Goal: Transaction & Acquisition: Purchase product/service

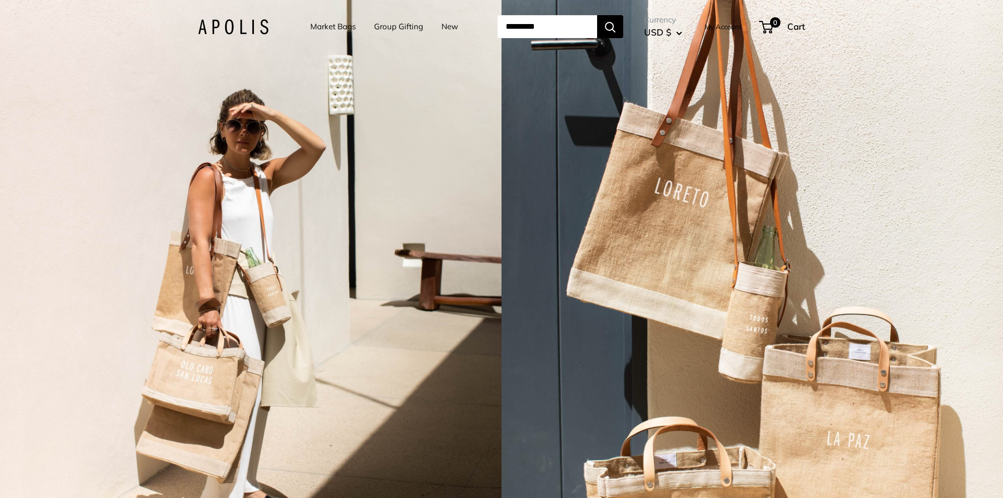
click at [550, 32] on input "Search..." at bounding box center [547, 26] width 100 height 23
paste input "**********"
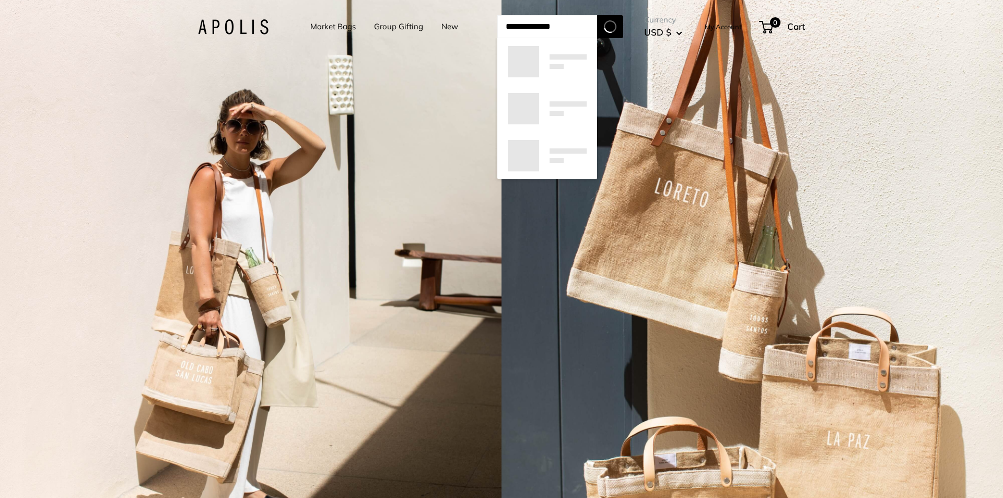
type input "**********"
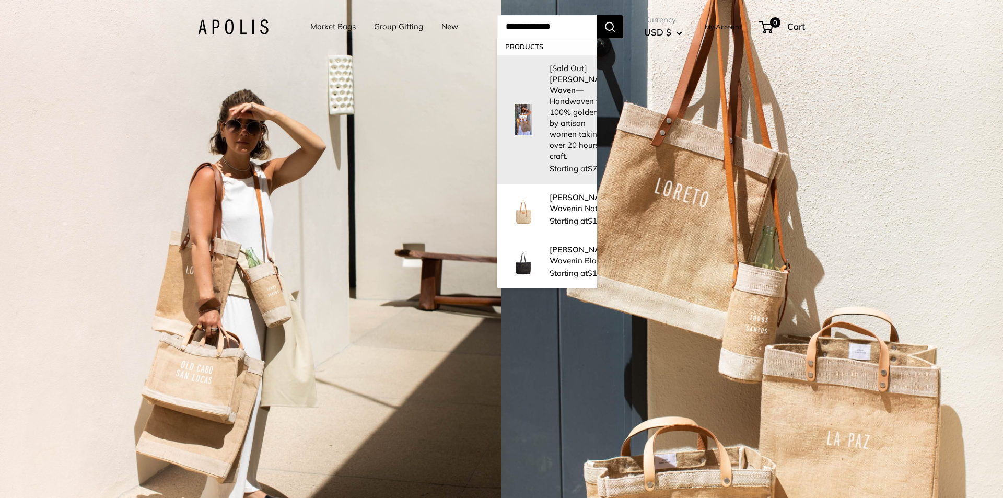
click at [528, 134] on img at bounding box center [523, 119] width 31 height 31
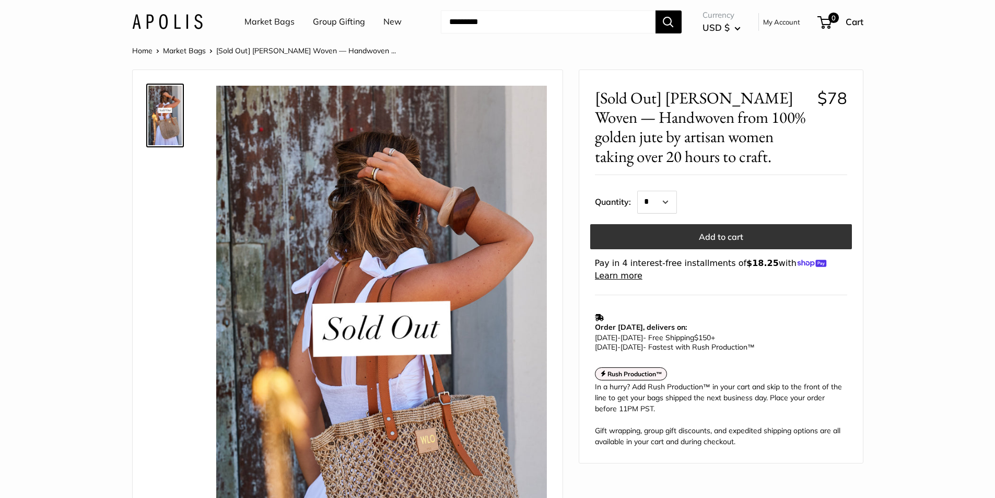
click at [688, 235] on button "Add to cart" at bounding box center [721, 236] width 262 height 25
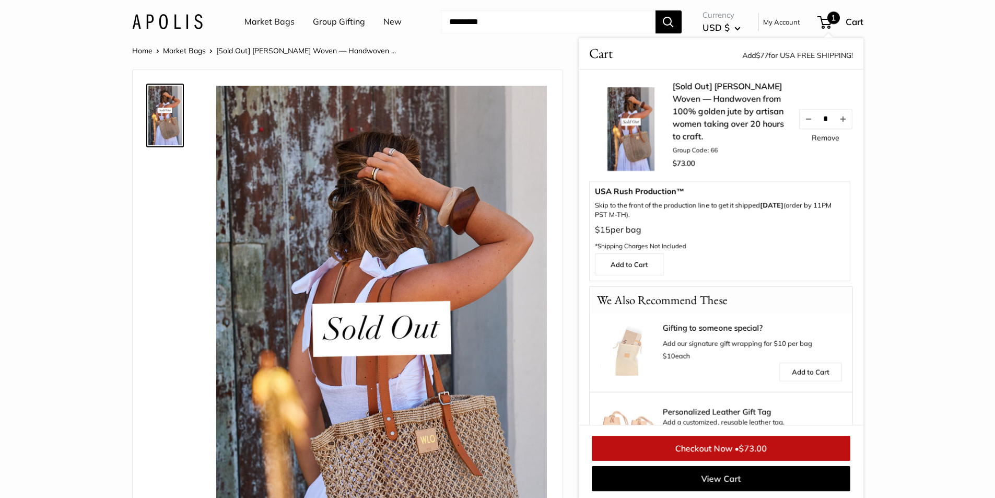
click at [723, 456] on link "Checkout Now • $73.00" at bounding box center [721, 448] width 259 height 25
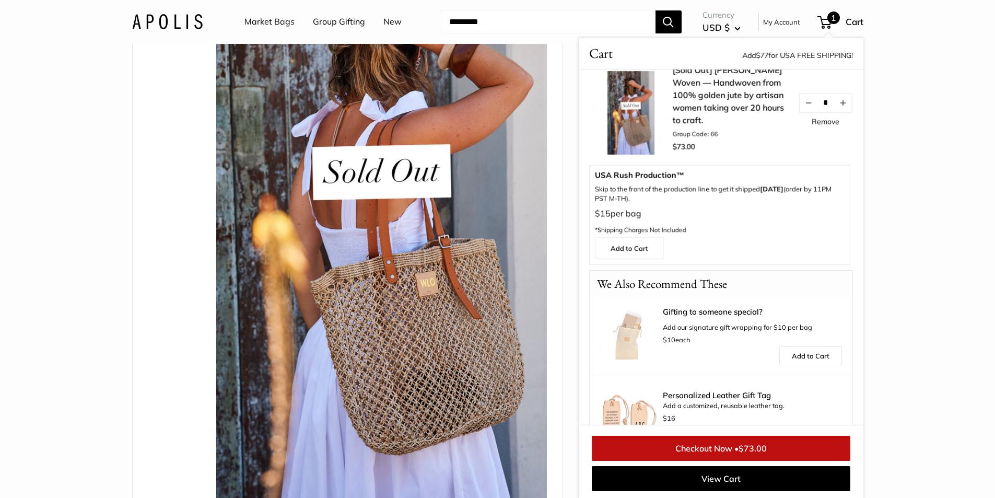
scroll to position [56, 0]
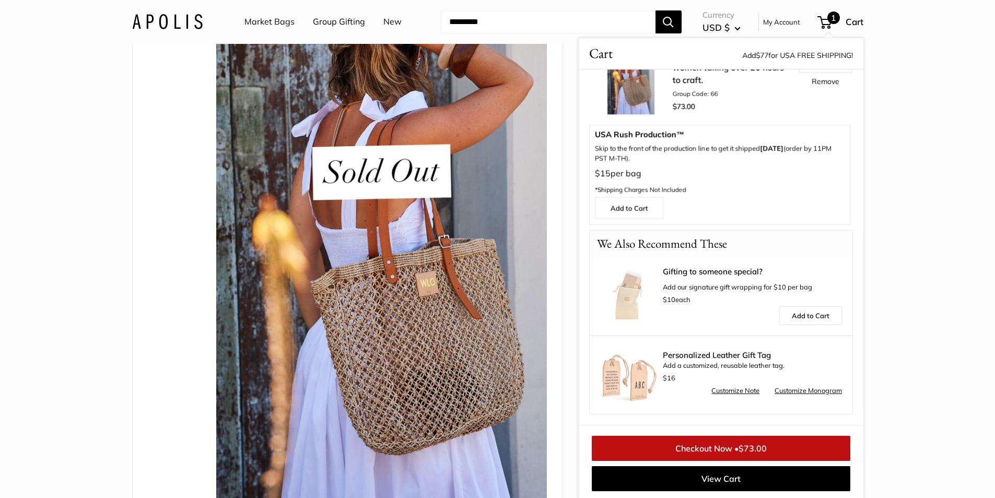
click at [755, 437] on link "Checkout Now • $73.00" at bounding box center [721, 448] width 259 height 25
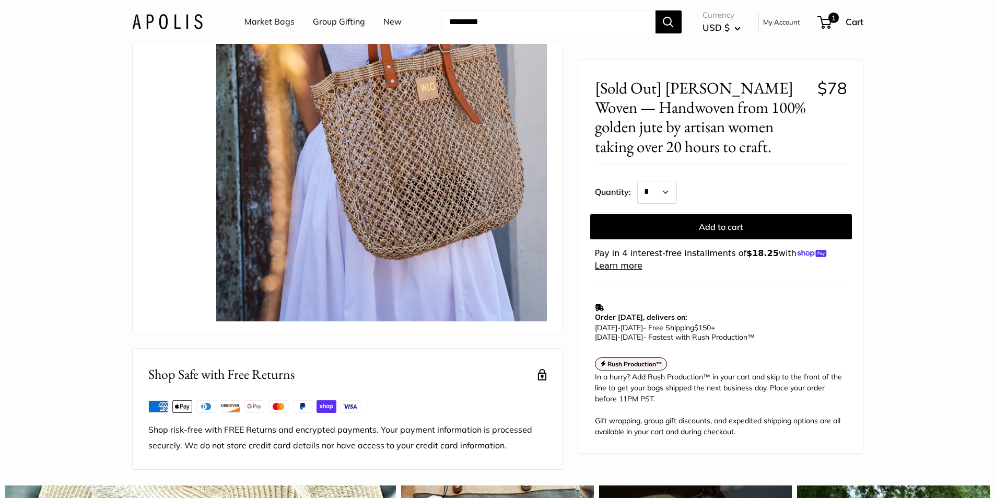
scroll to position [349, 0]
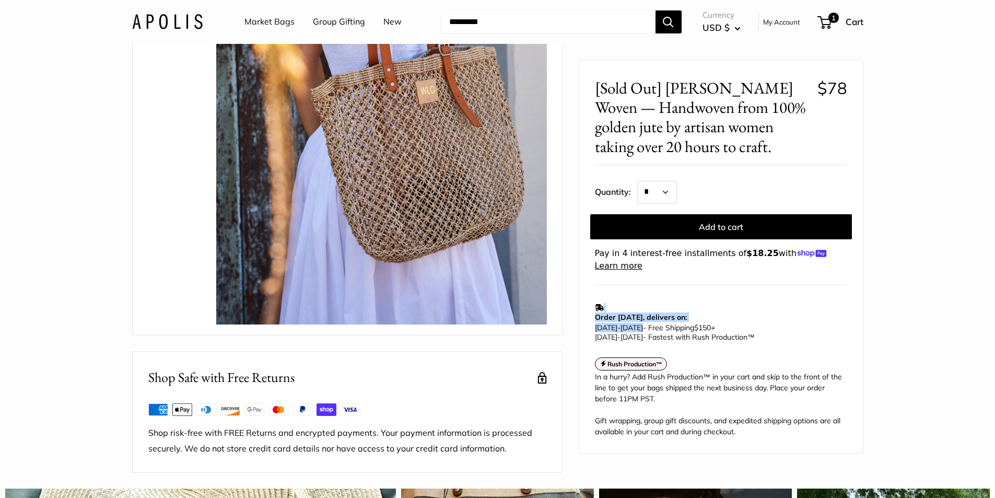
drag, startPoint x: 593, startPoint y: 329, endPoint x: 647, endPoint y: 328, distance: 53.8
click at [646, 328] on div "[Sold Out] [PERSON_NAME] Woven — Handwoven from 100% golden jute by artisan wom…" at bounding box center [721, 256] width 284 height 393
click at [647, 328] on p "[DATE] - [DATE] - Free Shipping $150 + [DATE] - [DATE] - Fastest with Rush Prod…" at bounding box center [718, 332] width 247 height 19
drag, startPoint x: 595, startPoint y: 329, endPoint x: 647, endPoint y: 331, distance: 51.8
click at [647, 331] on p "[DATE] - [DATE] - Free Shipping $150 + [DATE] - [DATE] - Fastest with Rush Prod…" at bounding box center [718, 332] width 247 height 19
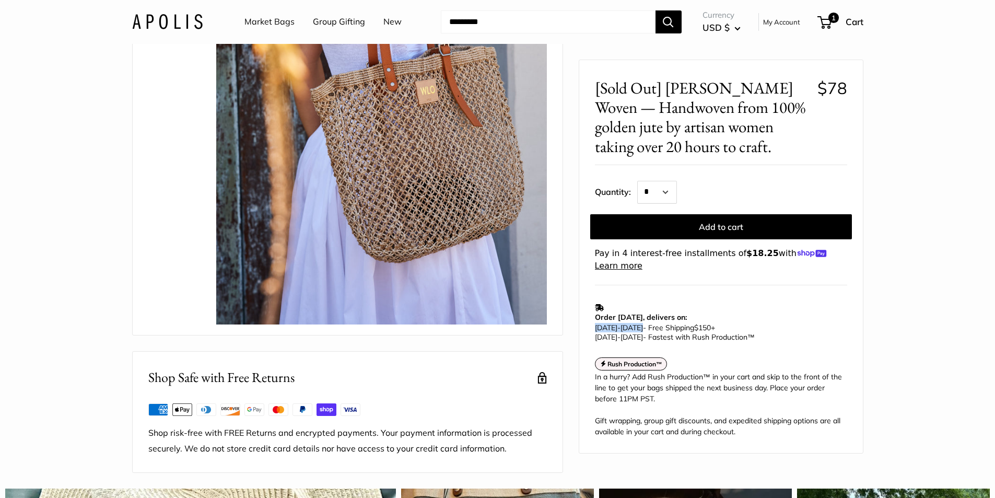
copy p "[DATE] - [DATE]"
click at [594, 338] on div "[Sold Out] [PERSON_NAME] Woven — Handwoven from 100% golden jute by artisan wom…" at bounding box center [721, 256] width 284 height 393
drag, startPoint x: 596, startPoint y: 341, endPoint x: 647, endPoint y: 342, distance: 51.7
click at [647, 342] on td "Order [DATE], delivers on: [DATE] - [DATE] - Free Shipping $150 + [DATE] - [DAT…" at bounding box center [721, 323] width 252 height 50
copy span "[DATE] - [DATE]"
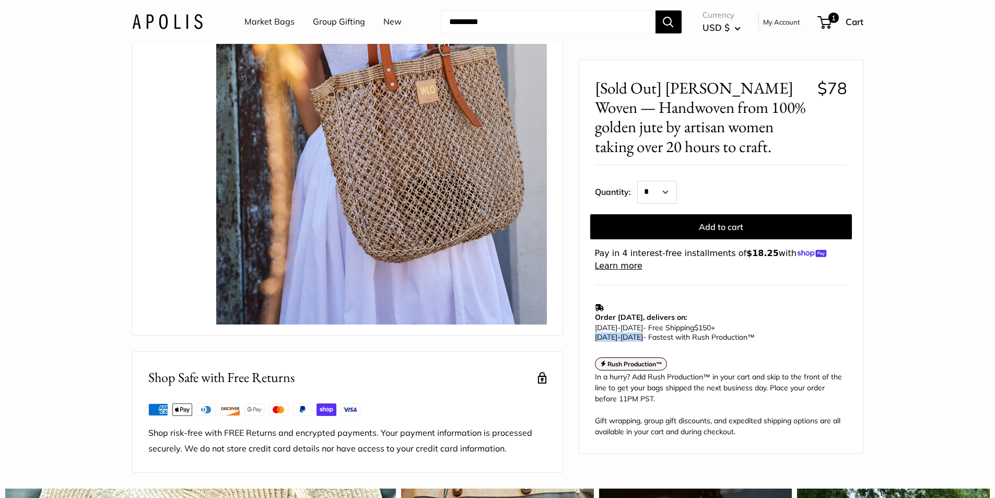
drag, startPoint x: 654, startPoint y: 336, endPoint x: 784, endPoint y: 334, distance: 130.6
click at [784, 334] on p "[DATE] - [DATE] - Free Shipping $150 + [DATE] - [DATE] - Fastest with Rush Prod…" at bounding box center [718, 332] width 247 height 19
click at [770, 338] on p "[DATE] - [DATE] - Free Shipping $150 + [DATE] - [DATE] - Fastest with Rush Prod…" at bounding box center [718, 332] width 247 height 19
drag, startPoint x: 764, startPoint y: 327, endPoint x: 709, endPoint y: 337, distance: 55.8
click at [709, 337] on p "[DATE] - [DATE] - Free Shipping $150 + [DATE] - [DATE] - Fastest with Rush Prod…" at bounding box center [718, 332] width 247 height 19
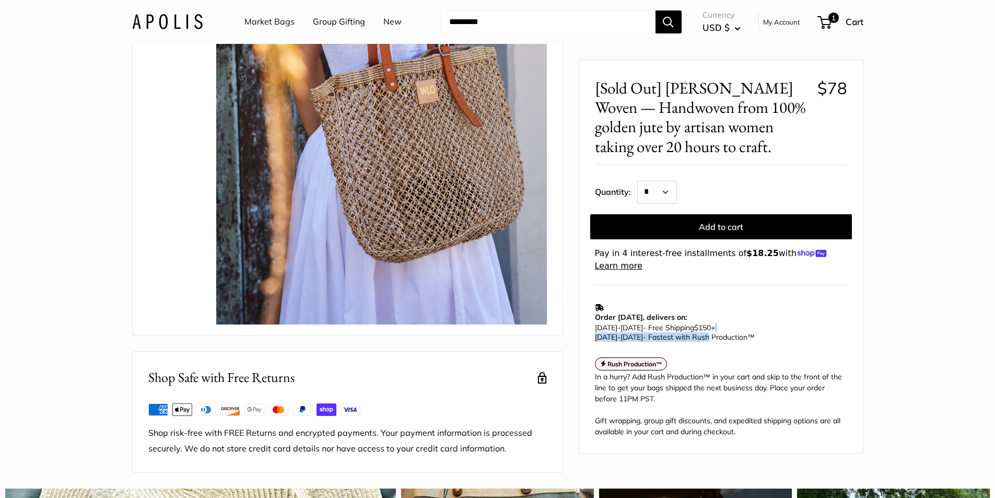
click at [711, 336] on span "[DATE] - [DATE] - Fastest with Rush Production™" at bounding box center [675, 336] width 160 height 9
drag, startPoint x: 777, startPoint y: 334, endPoint x: 650, endPoint y: 330, distance: 127.0
click at [650, 330] on p "[DATE] - [DATE] - Free Shipping $150 + [DATE] - [DATE] - Fastest with Rush Prod…" at bounding box center [718, 332] width 247 height 19
click at [654, 335] on span "[DATE] - [DATE] - Fastest with Rush Production™" at bounding box center [675, 336] width 160 height 9
drag, startPoint x: 654, startPoint y: 336, endPoint x: 829, endPoint y: 339, distance: 174.5
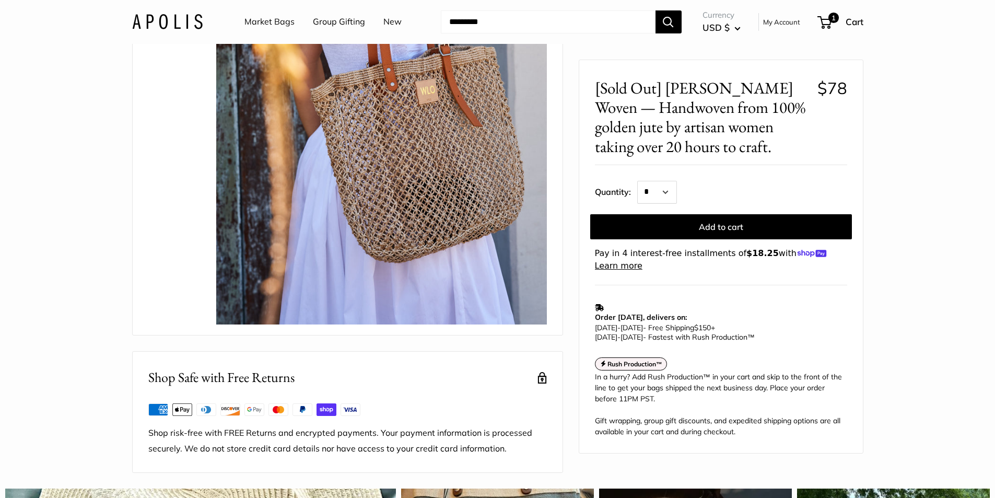
click at [829, 339] on p "[DATE] - [DATE] - Free Shipping $150 + [DATE] - [DATE] - Fastest with Rush Prod…" at bounding box center [718, 332] width 247 height 19
